Goal: Find specific page/section: Find specific page/section

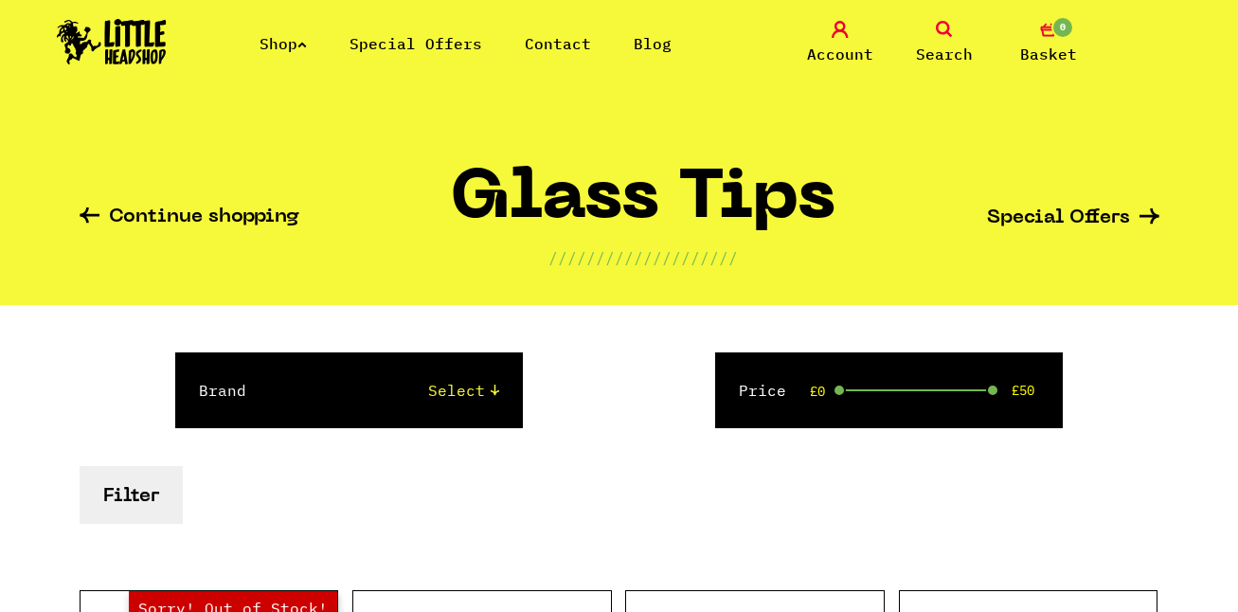
click at [296, 48] on link "Shop" at bounding box center [283, 43] width 47 height 19
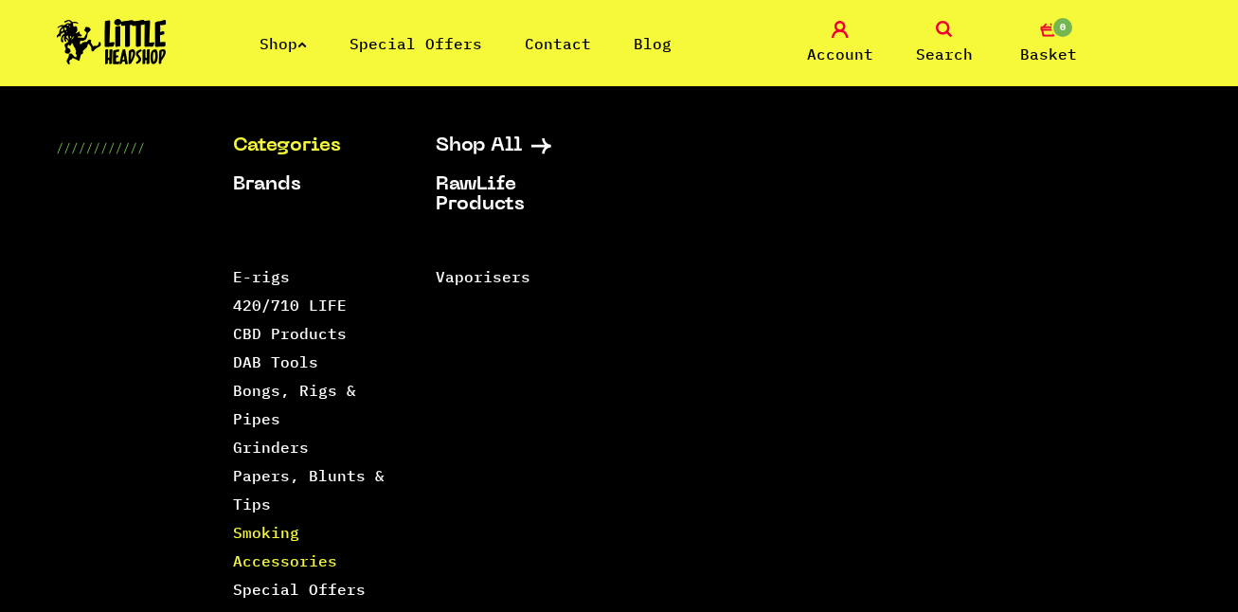
scroll to position [663, 0]
click at [266, 503] on link "Papers, Blunts & Tips" at bounding box center [309, 489] width 152 height 47
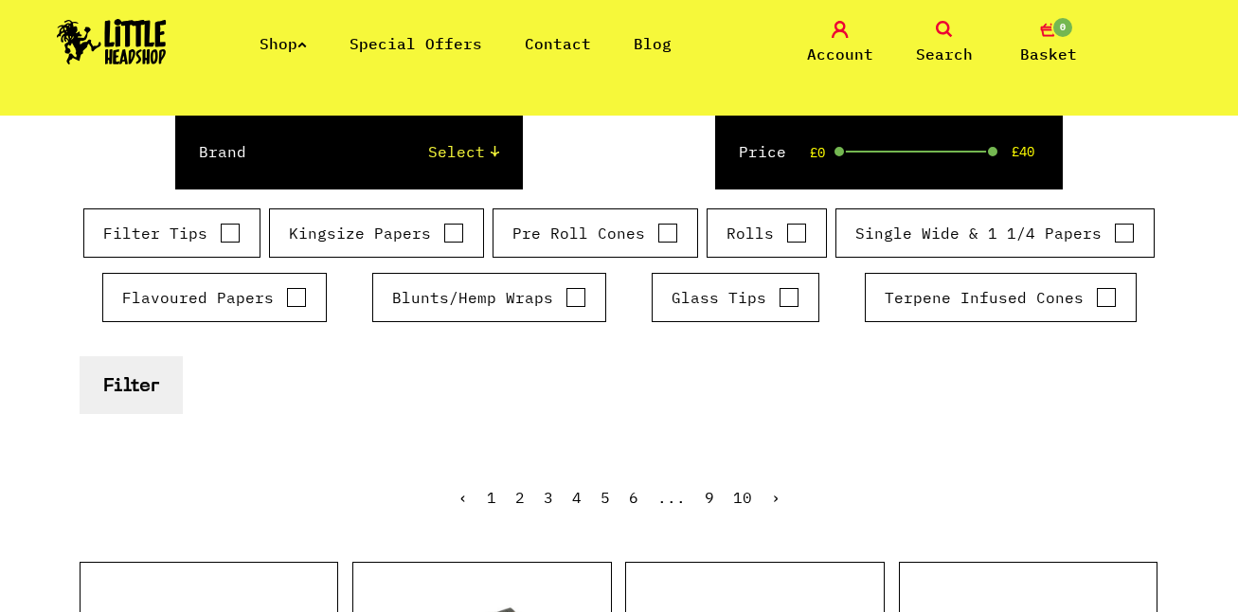
scroll to position [284, 0]
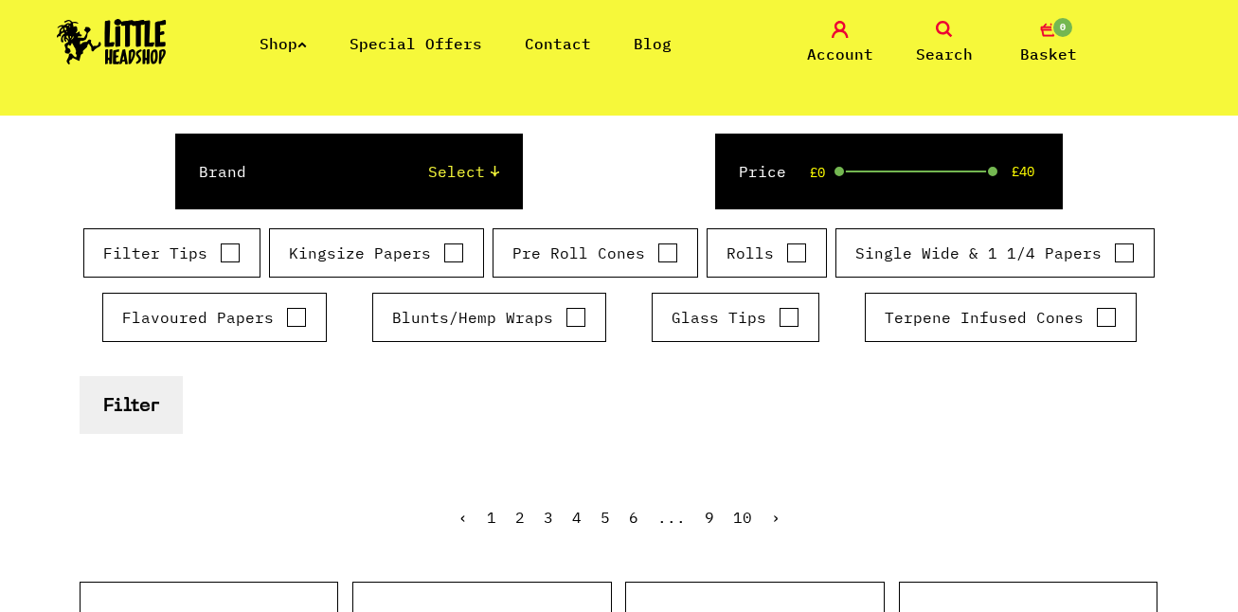
click at [769, 329] on div "Glass Tips" at bounding box center [736, 317] width 168 height 49
click at [779, 320] on input "Glass Tips" at bounding box center [789, 317] width 21 height 19
checkbox input "true"
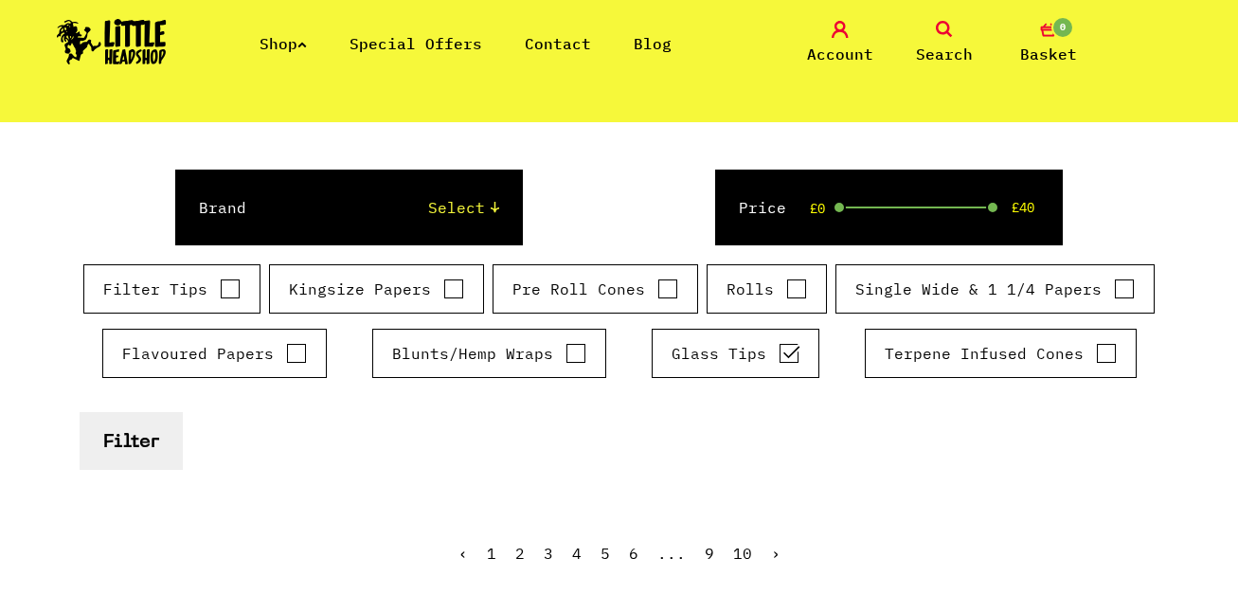
scroll to position [189, 0]
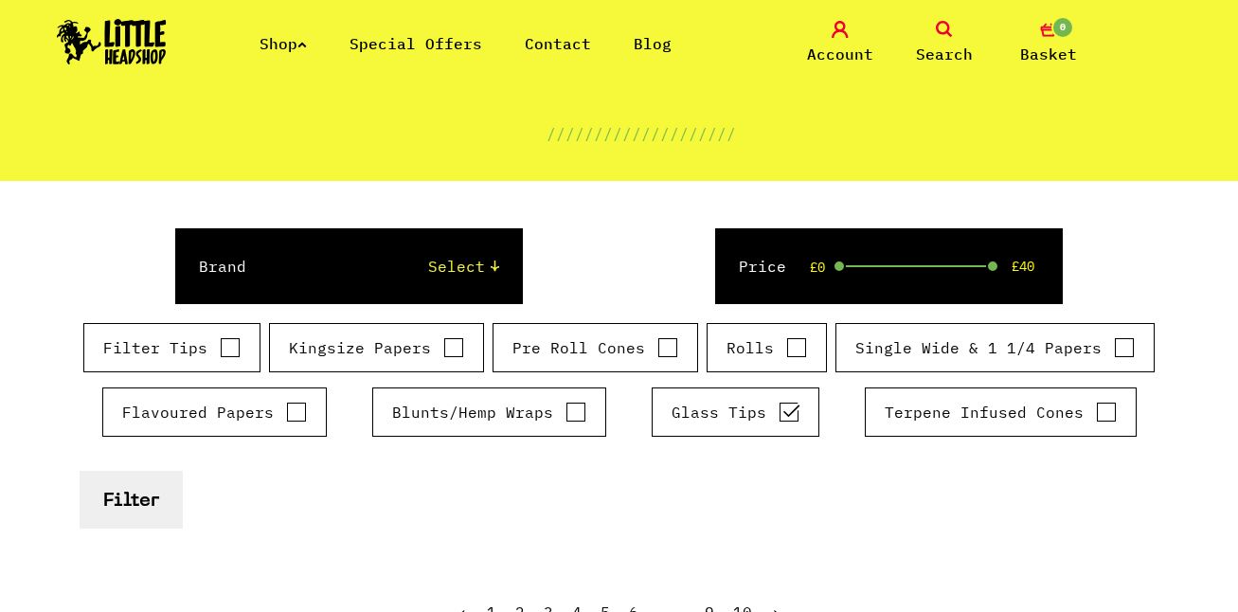
click at [155, 505] on button "Filter" at bounding box center [131, 500] width 103 height 58
